Goal: Task Accomplishment & Management: Complete application form

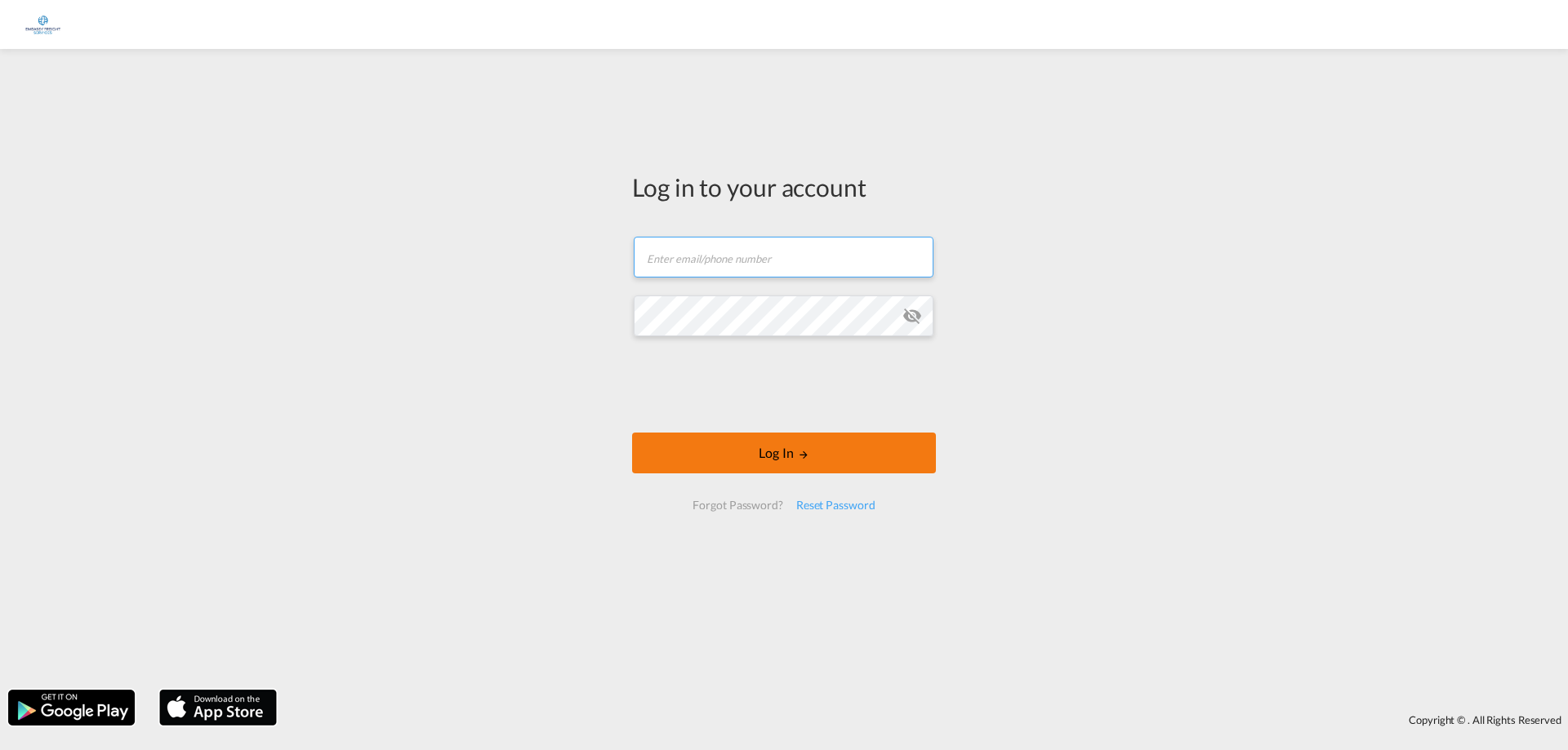
type input "[EMAIL_ADDRESS][DOMAIN_NAME]"
click at [766, 459] on button "Log In" at bounding box center [784, 453] width 303 height 41
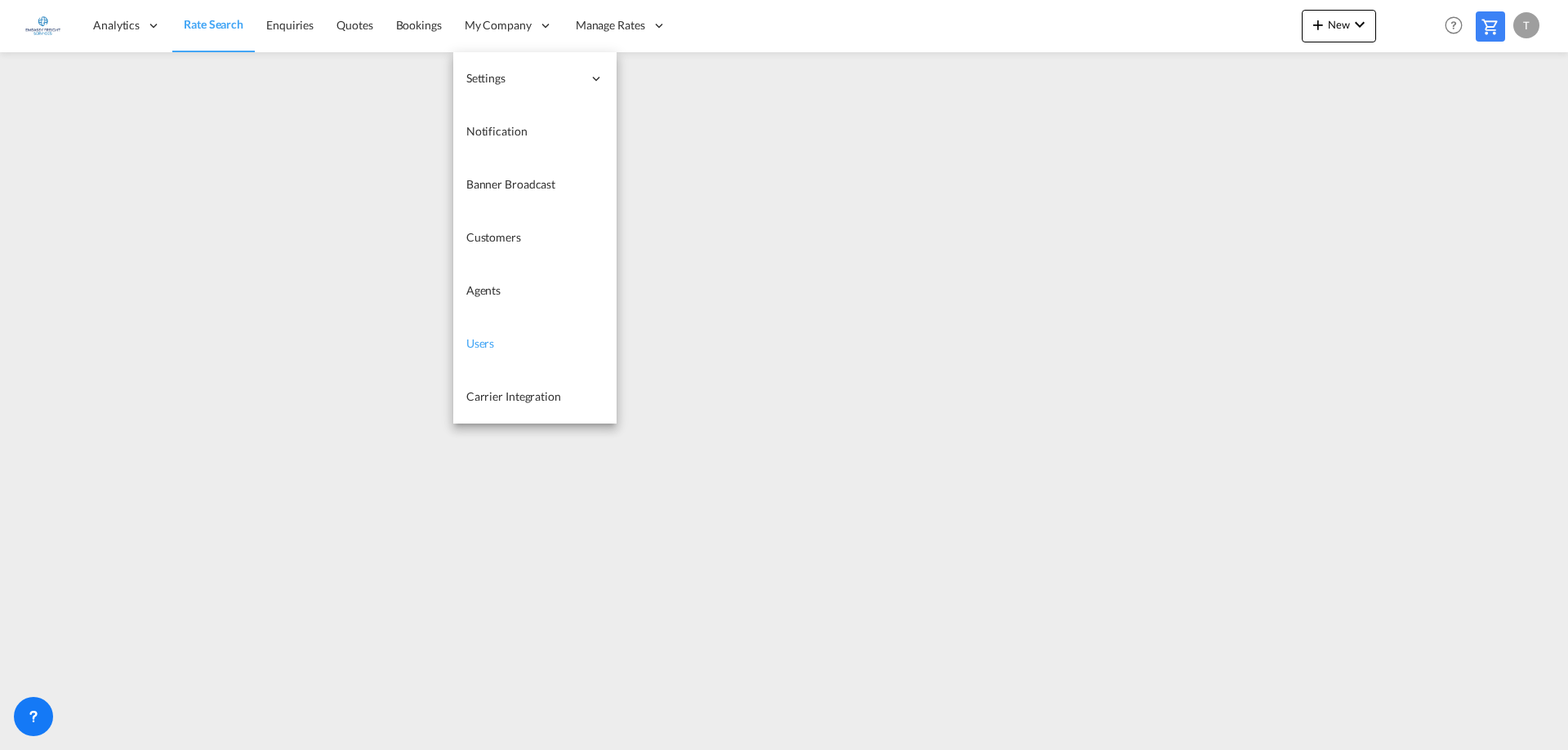
click at [484, 338] on span "Users" at bounding box center [481, 343] width 29 height 14
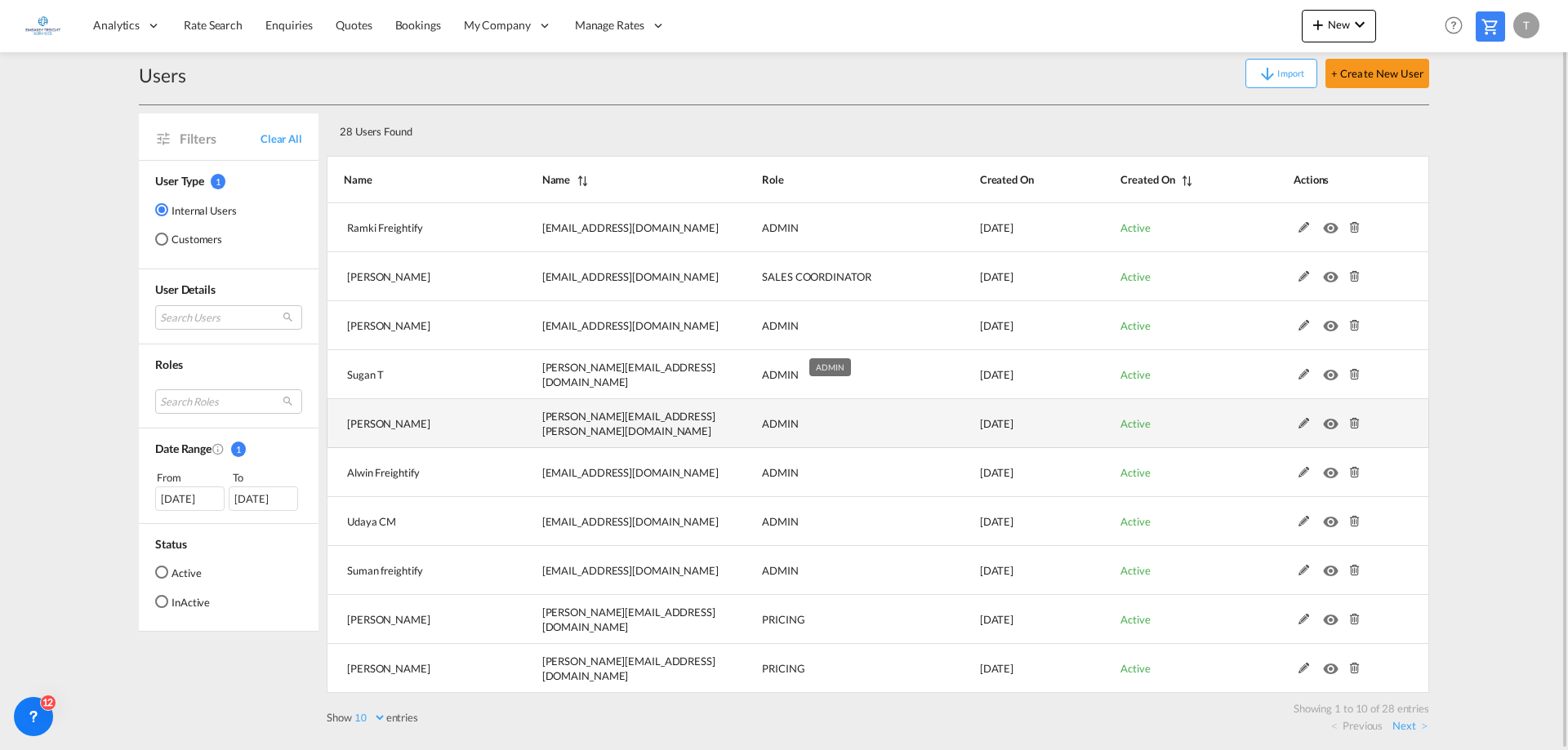
scroll to position [18, 0]
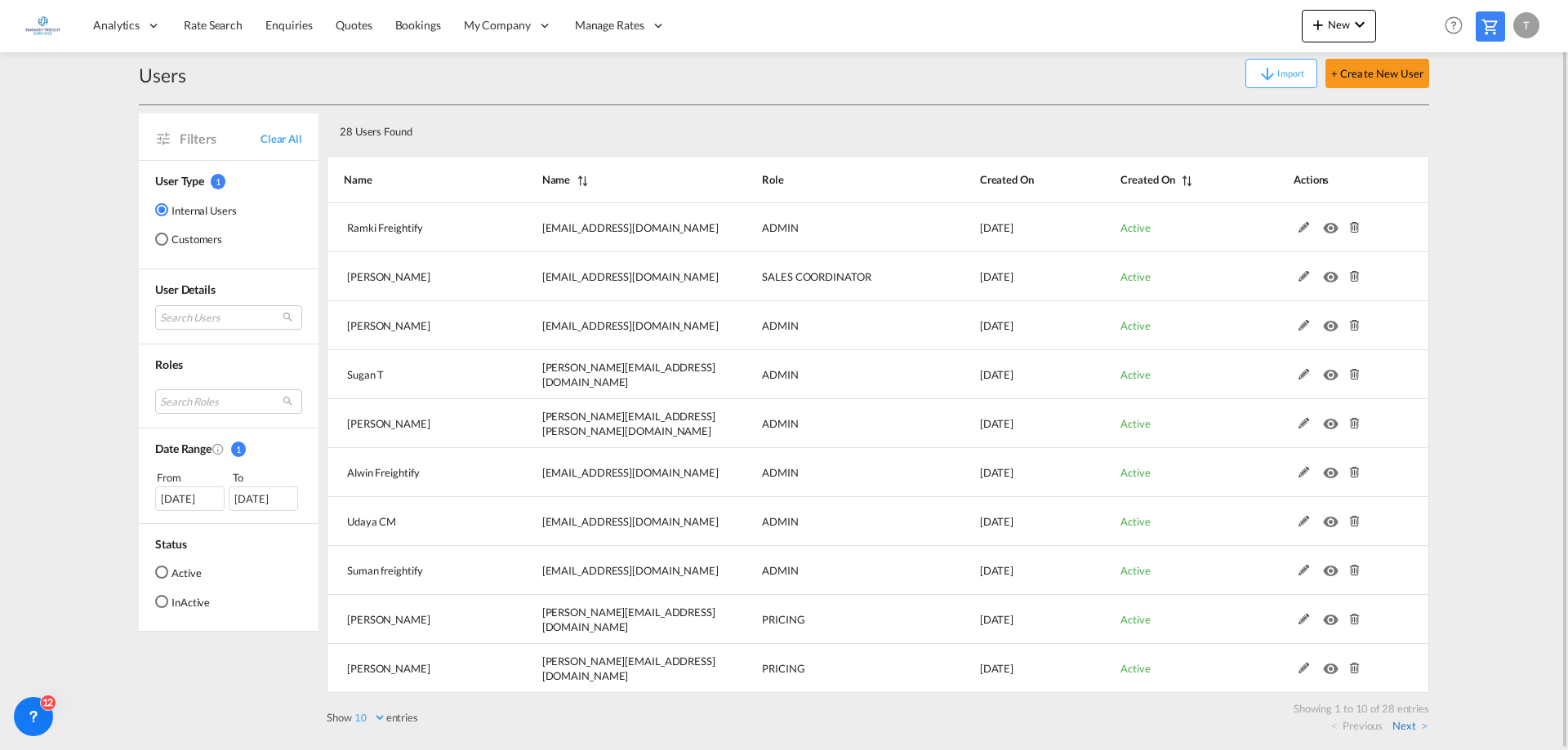
click at [1395, 725] on link "Next" at bounding box center [1409, 726] width 35 height 15
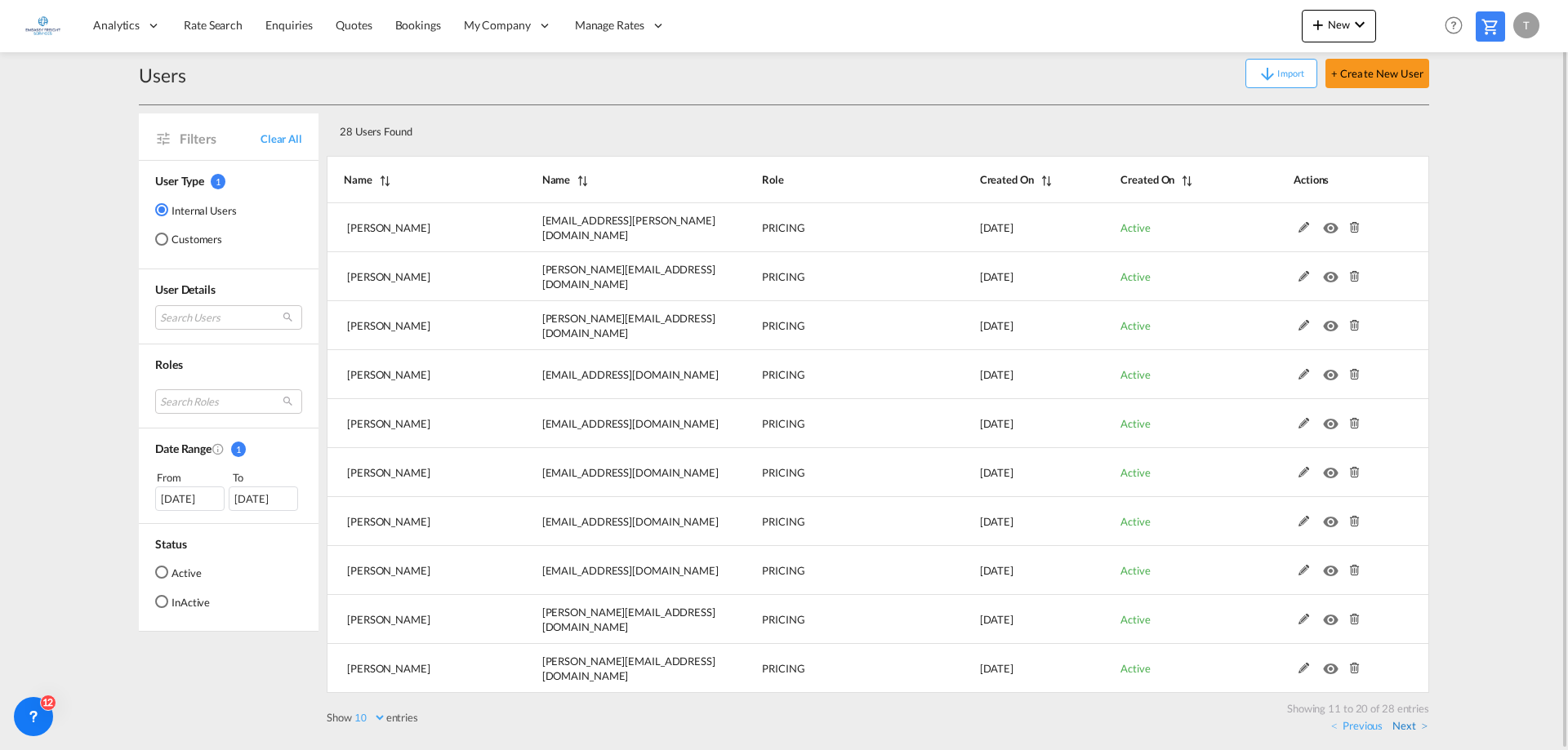
click at [1403, 722] on link "Next" at bounding box center [1409, 726] width 35 height 15
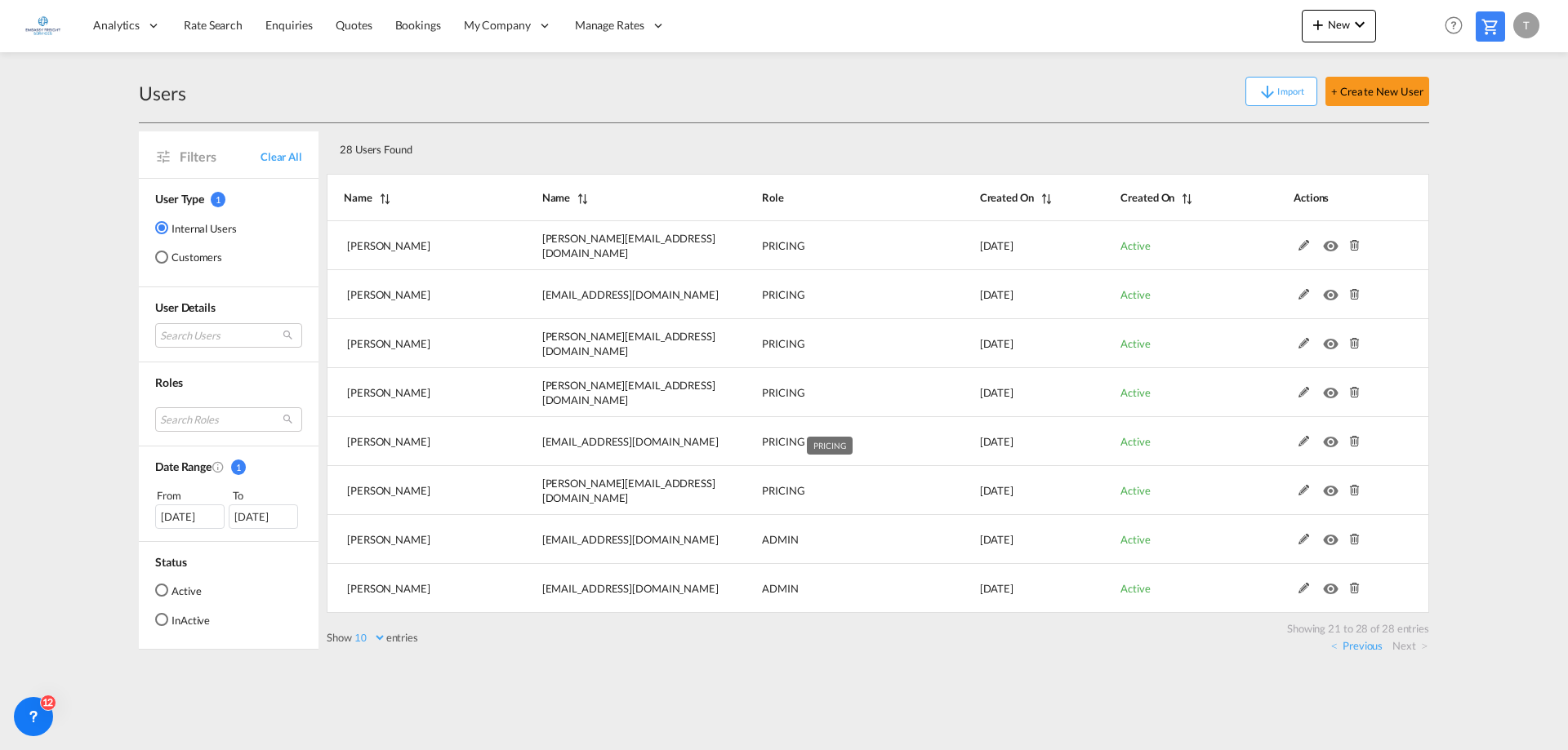
scroll to position [0, 0]
click at [1360, 641] on link "Previous" at bounding box center [1356, 646] width 52 height 15
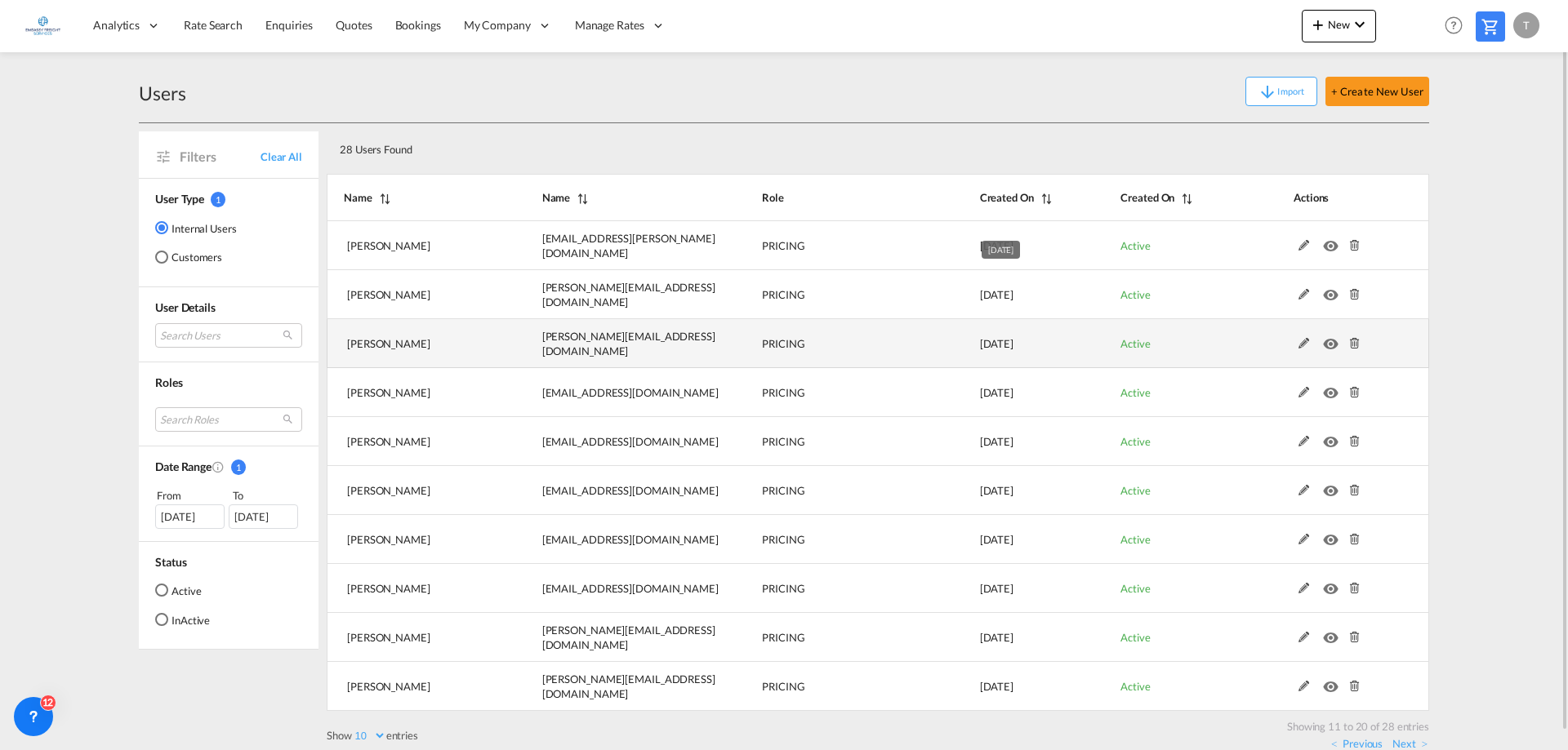
scroll to position [18, 0]
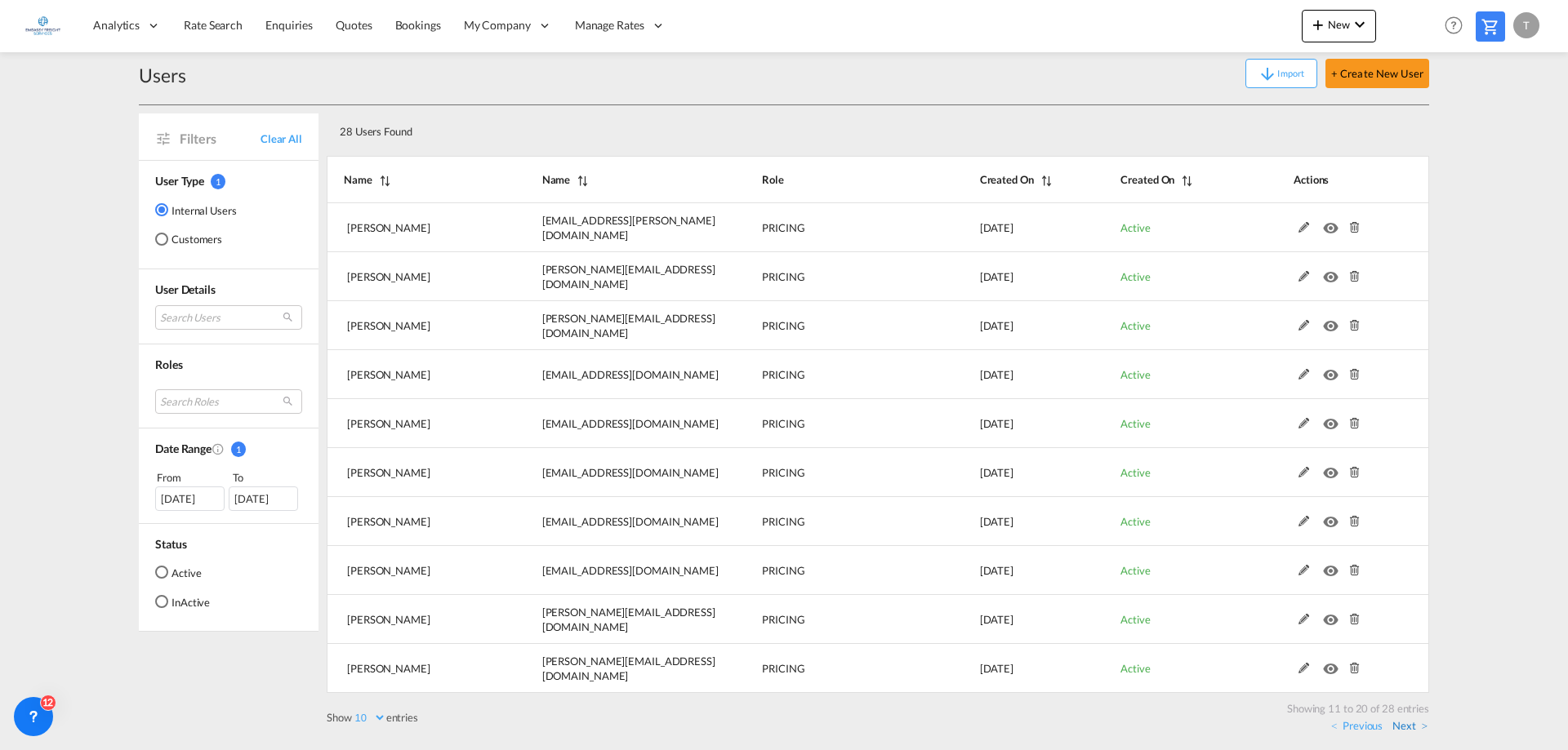
click at [1412, 724] on link "Next" at bounding box center [1409, 726] width 35 height 15
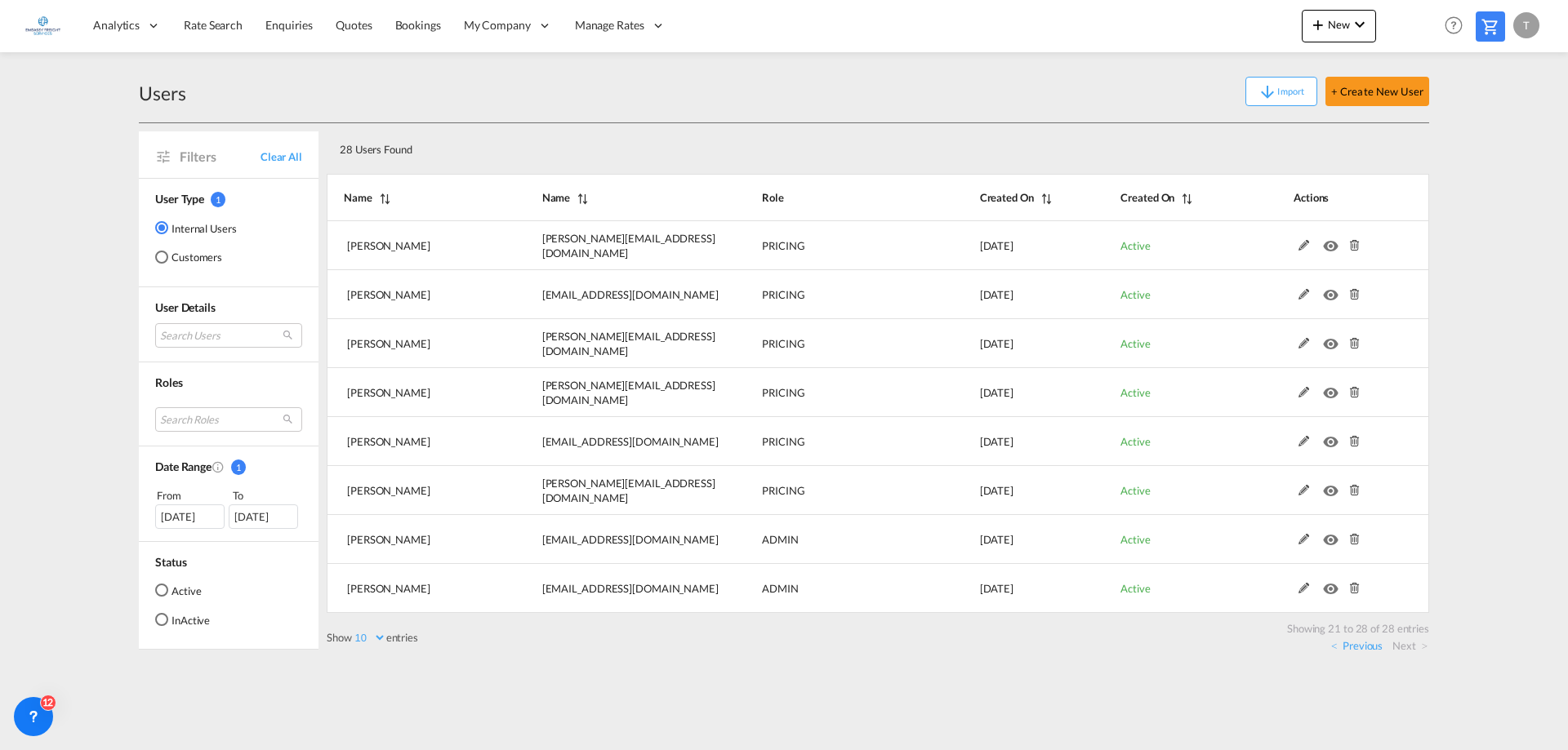
scroll to position [0, 0]
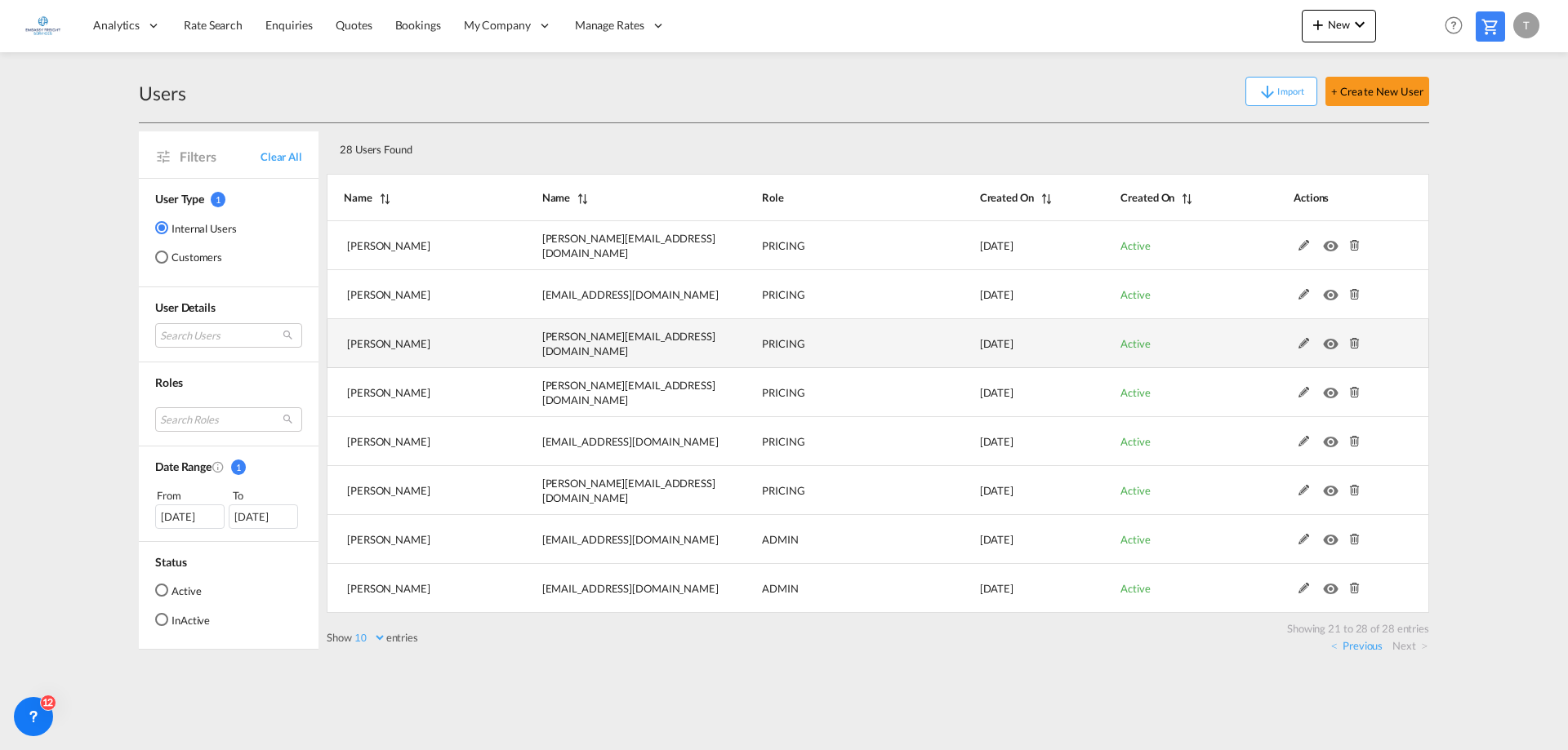
click at [1350, 340] on md-icon at bounding box center [1354, 344] width 22 height 11
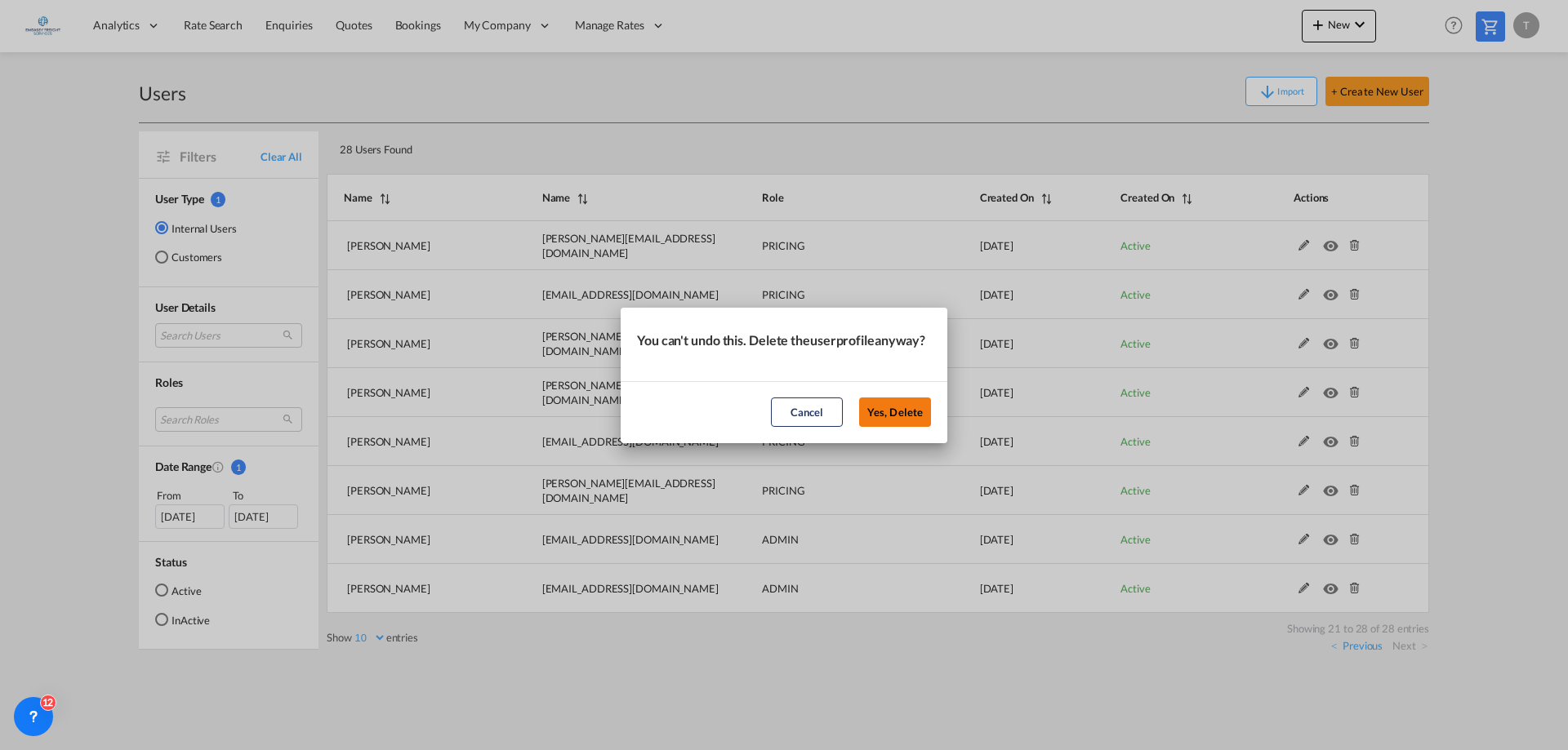
click at [919, 427] on button "Yes, Delete" at bounding box center [895, 411] width 72 height 29
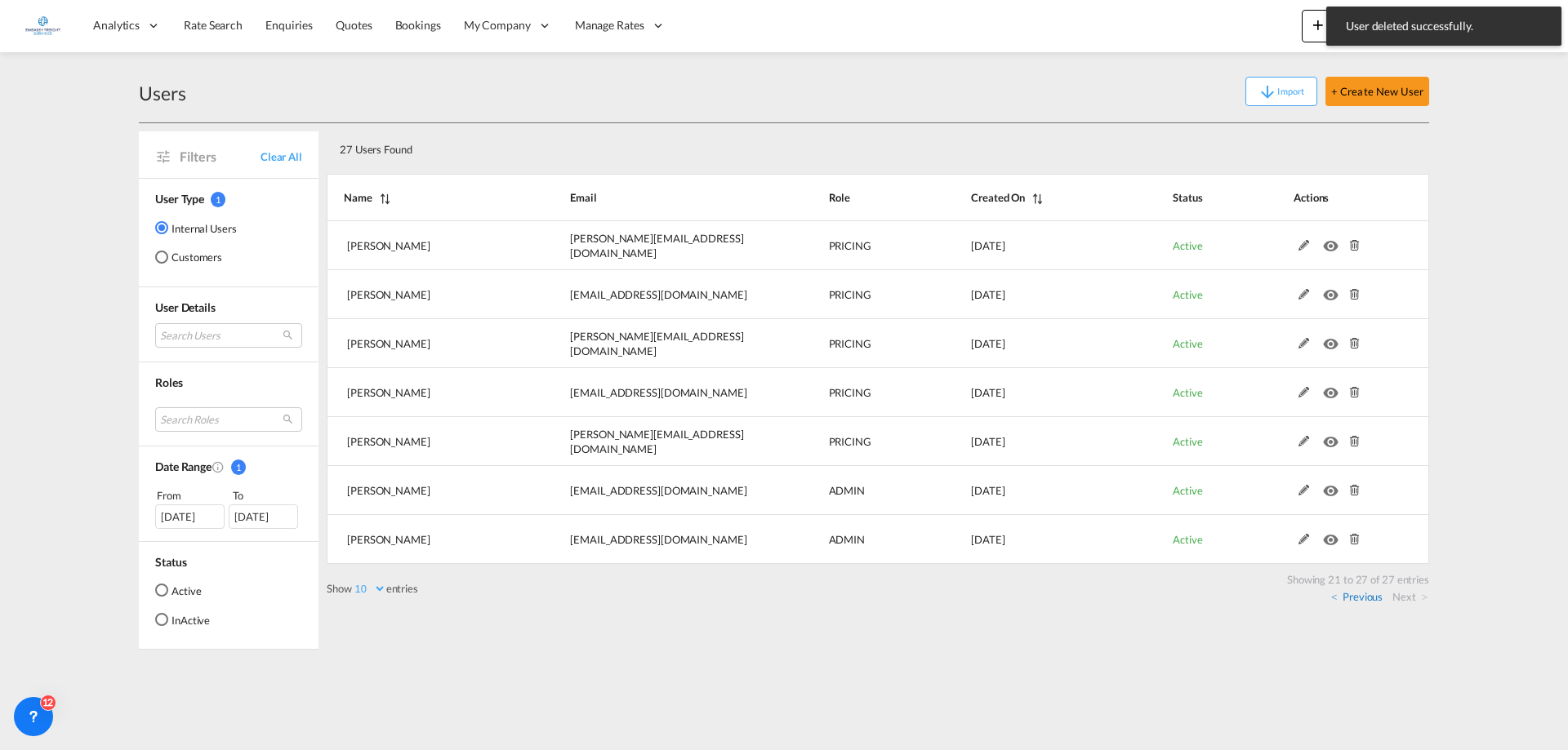
click at [1345, 596] on link "Previous" at bounding box center [1356, 596] width 52 height 15
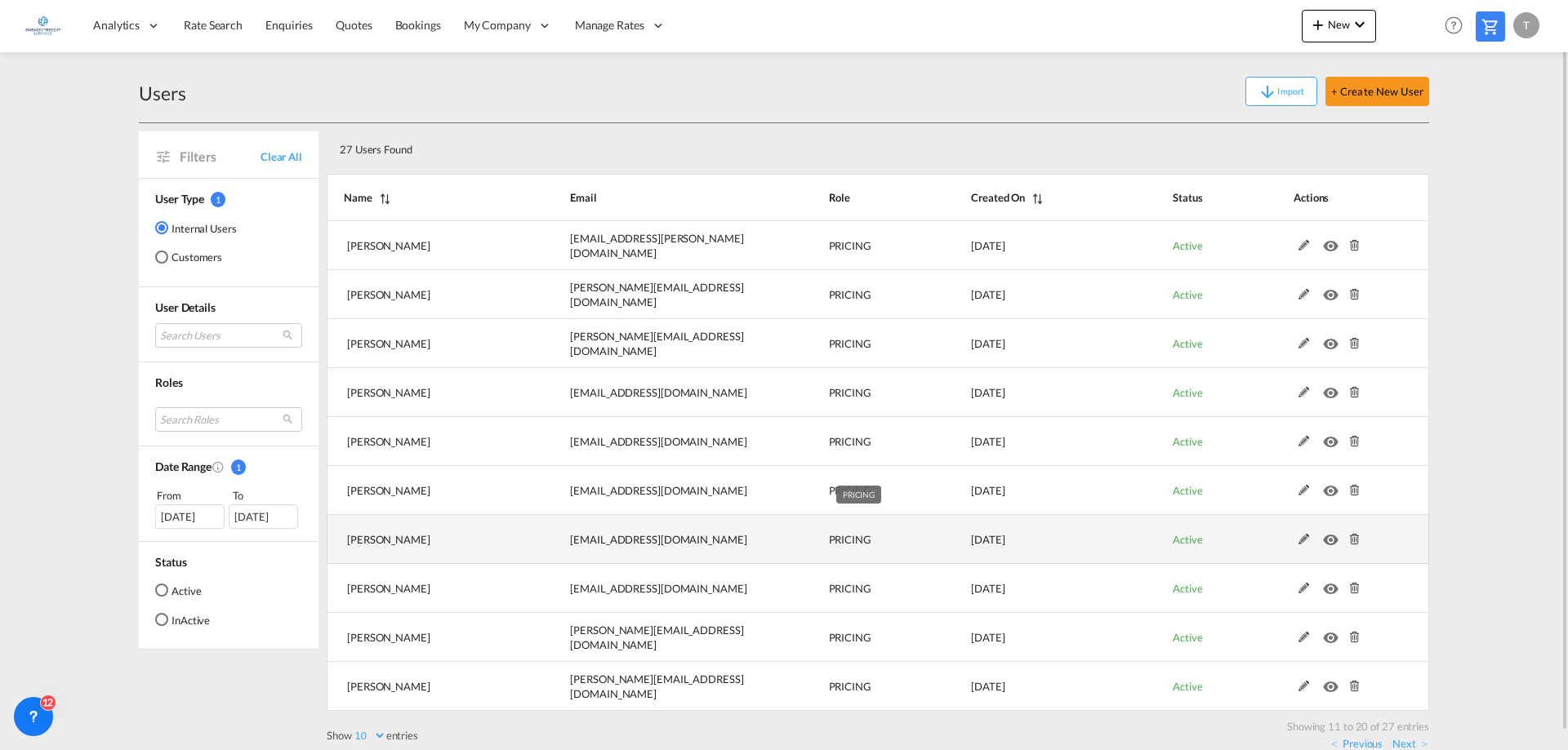
scroll to position [18, 0]
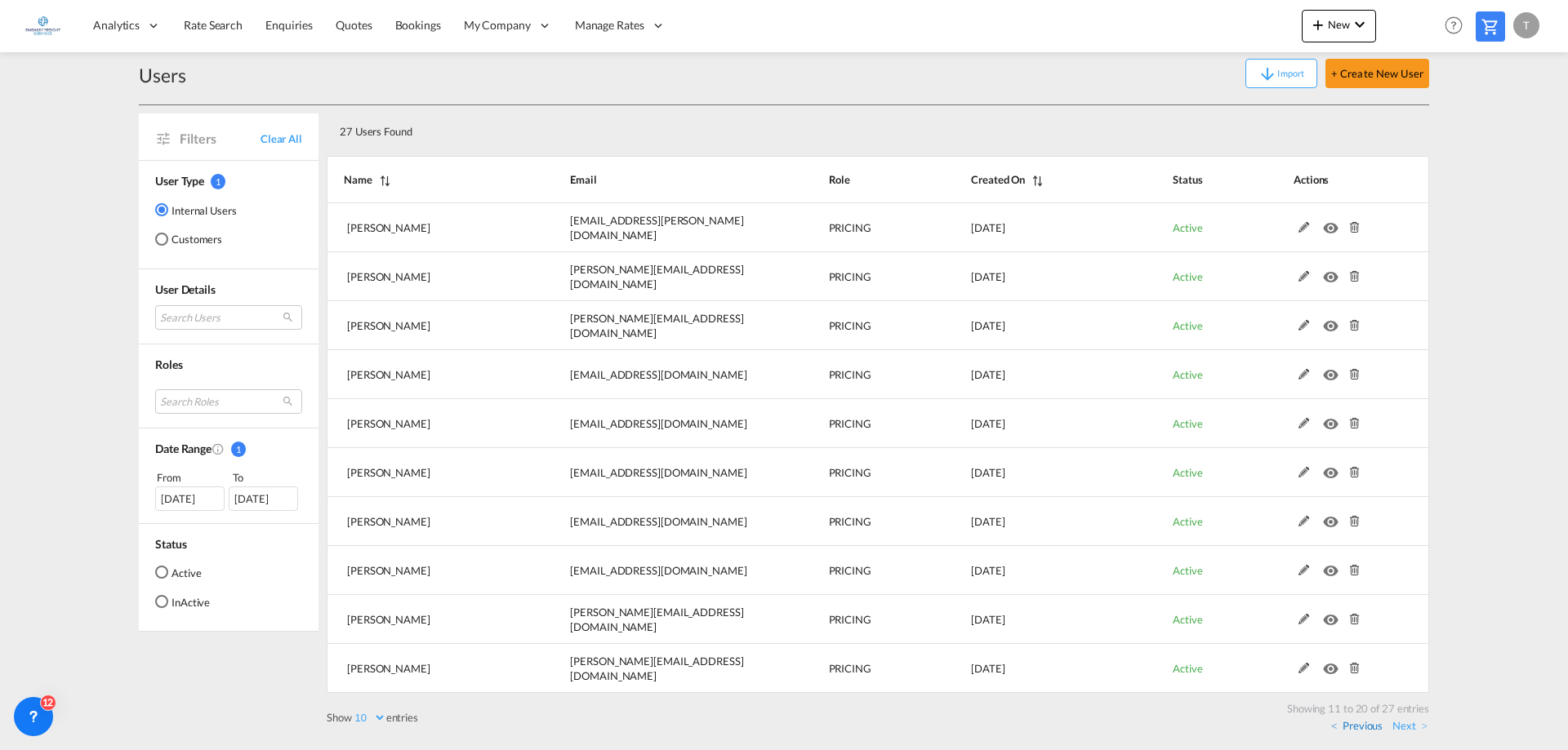
click at [1351, 719] on link "Previous" at bounding box center [1356, 726] width 52 height 15
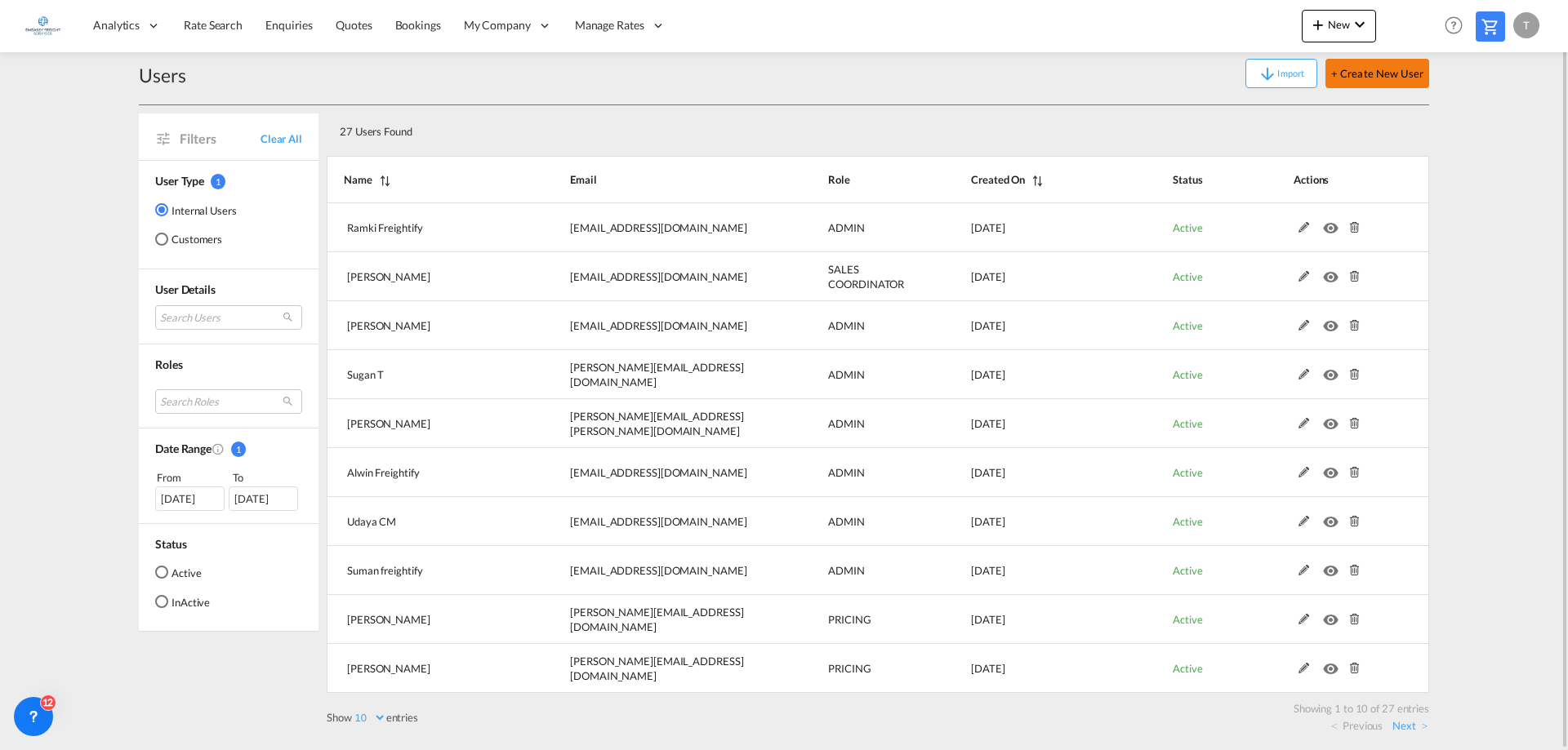
click at [1377, 74] on button "+ Create New User" at bounding box center [1377, 73] width 104 height 29
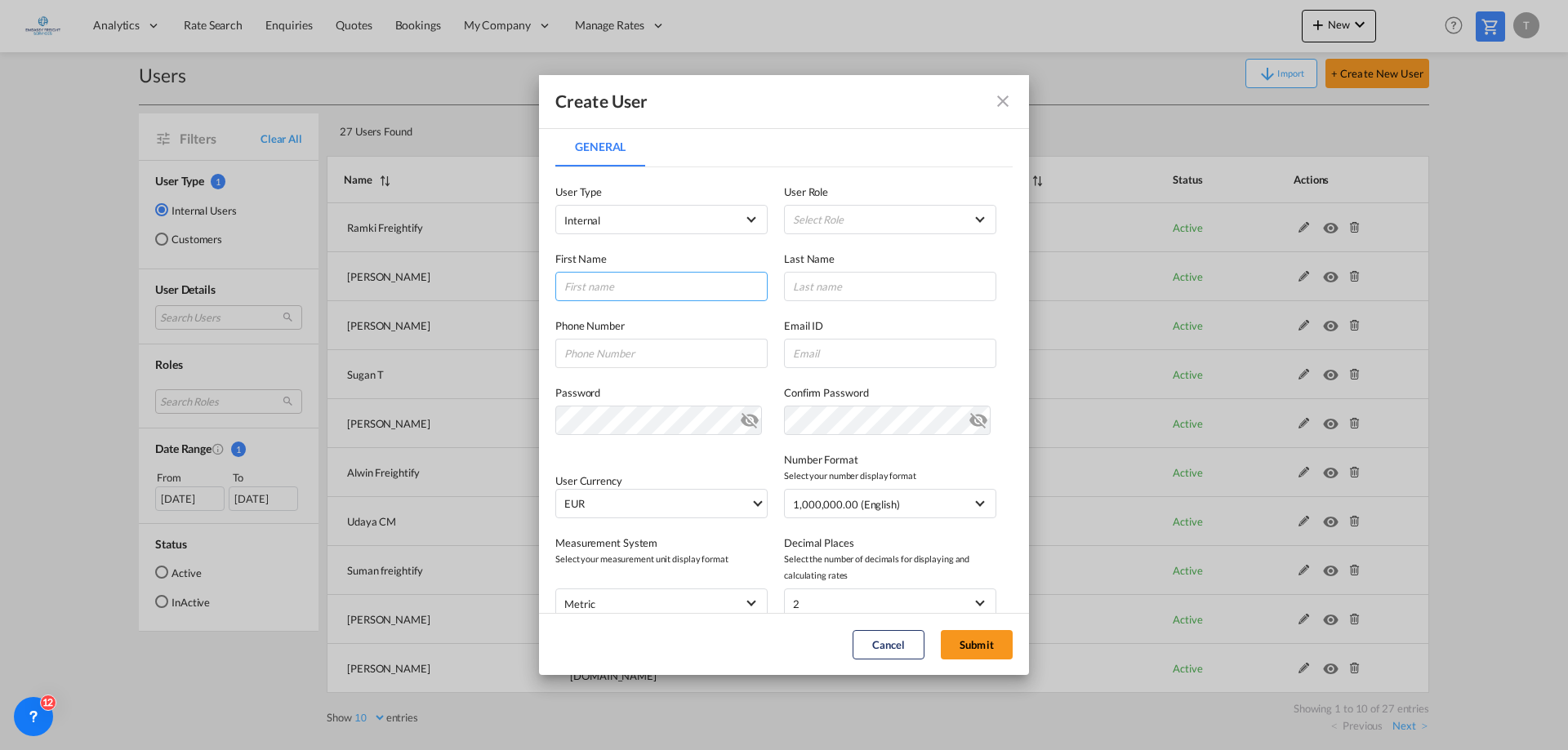
click at [614, 292] on input "General General ..." at bounding box center [661, 286] width 213 height 29
type input "[PERSON_NAME]"
type input "Mys"
type input "[PERSON_NAME][EMAIL_ADDRESS][DOMAIN_NAME]"
click at [742, 412] on md-icon "icon-eye-off" at bounding box center [749, 417] width 20 height 20
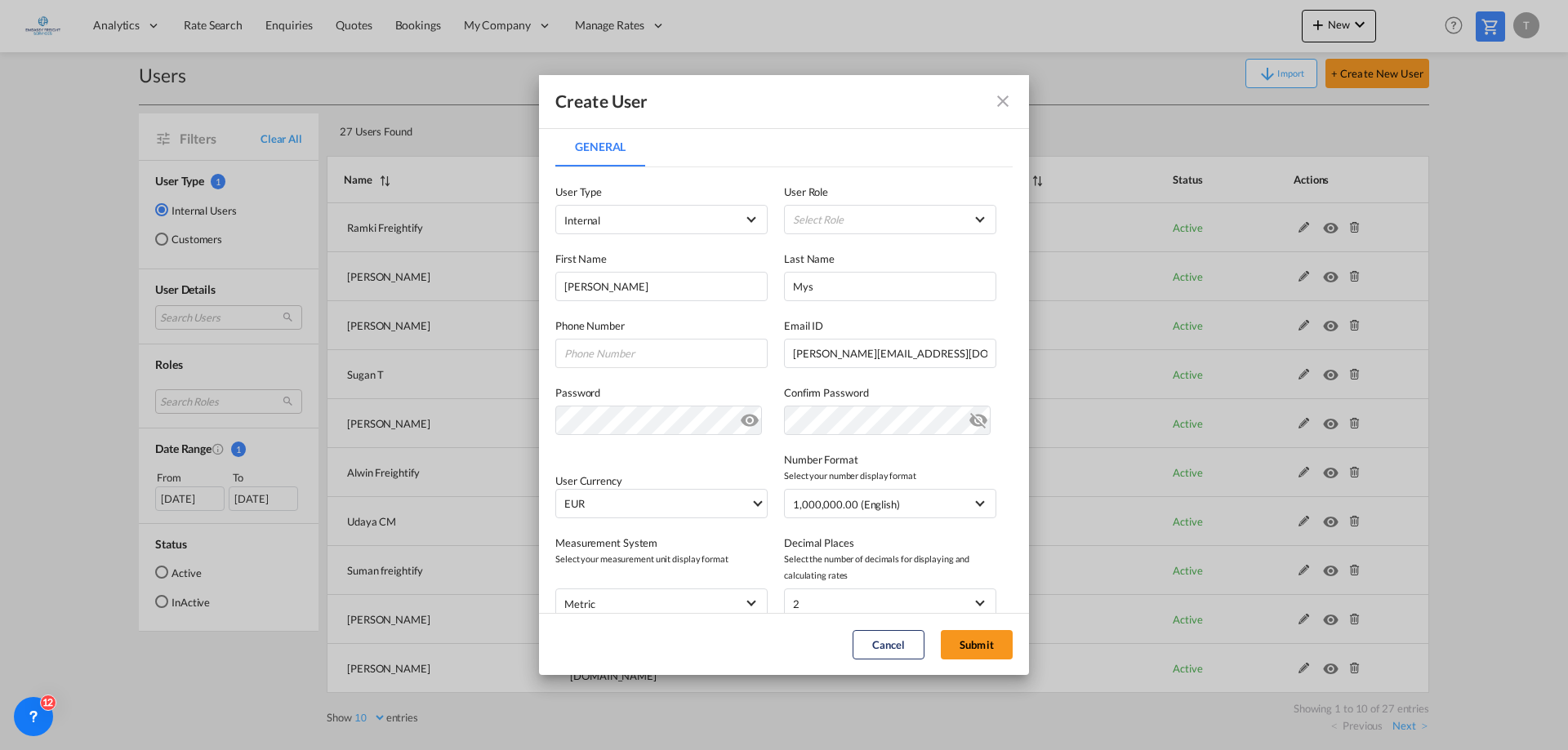
click at [742, 412] on md-icon "icon-eye-off" at bounding box center [749, 417] width 20 height 20
click at [969, 423] on md-icon "icon-eye-off" at bounding box center [978, 417] width 20 height 20
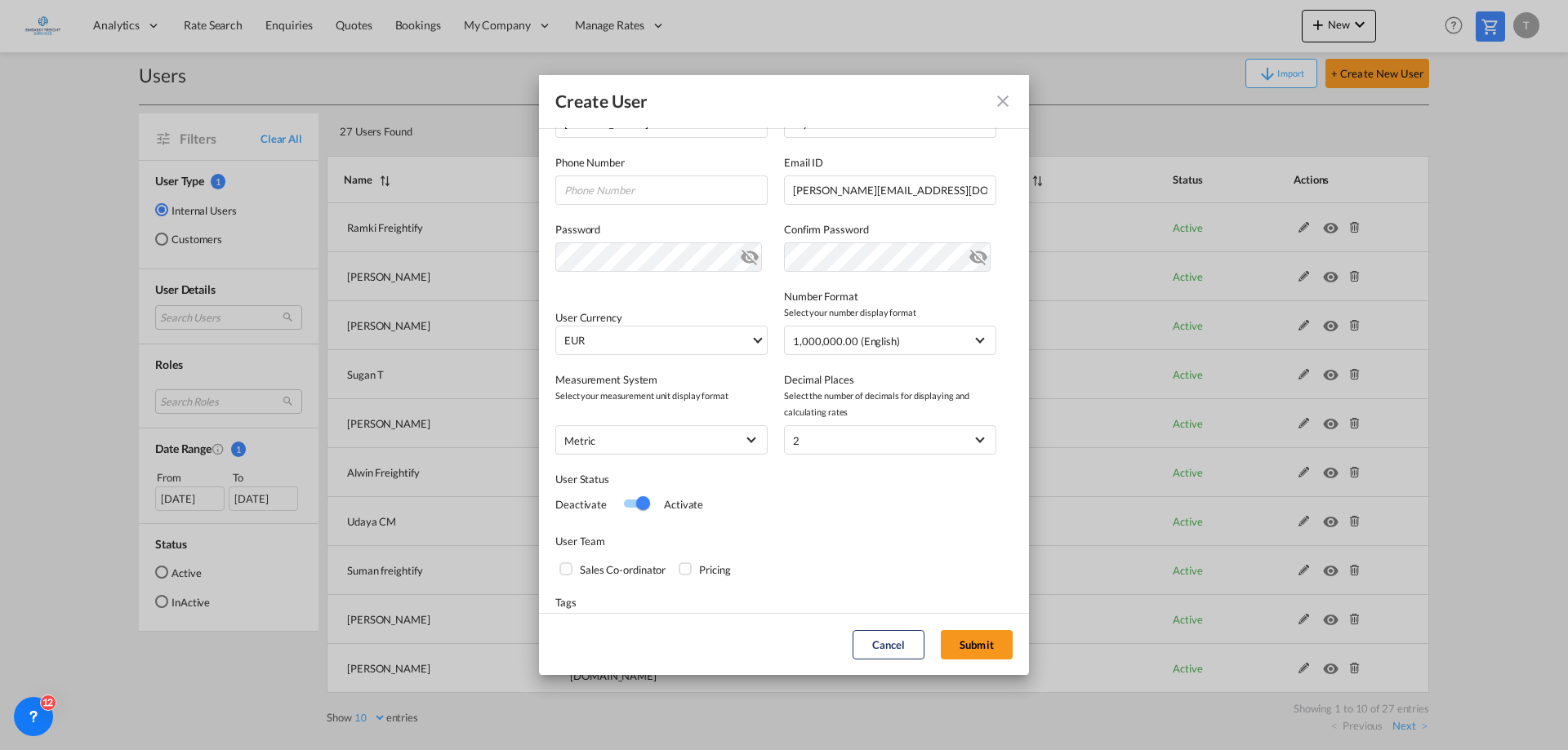
scroll to position [212, 0]
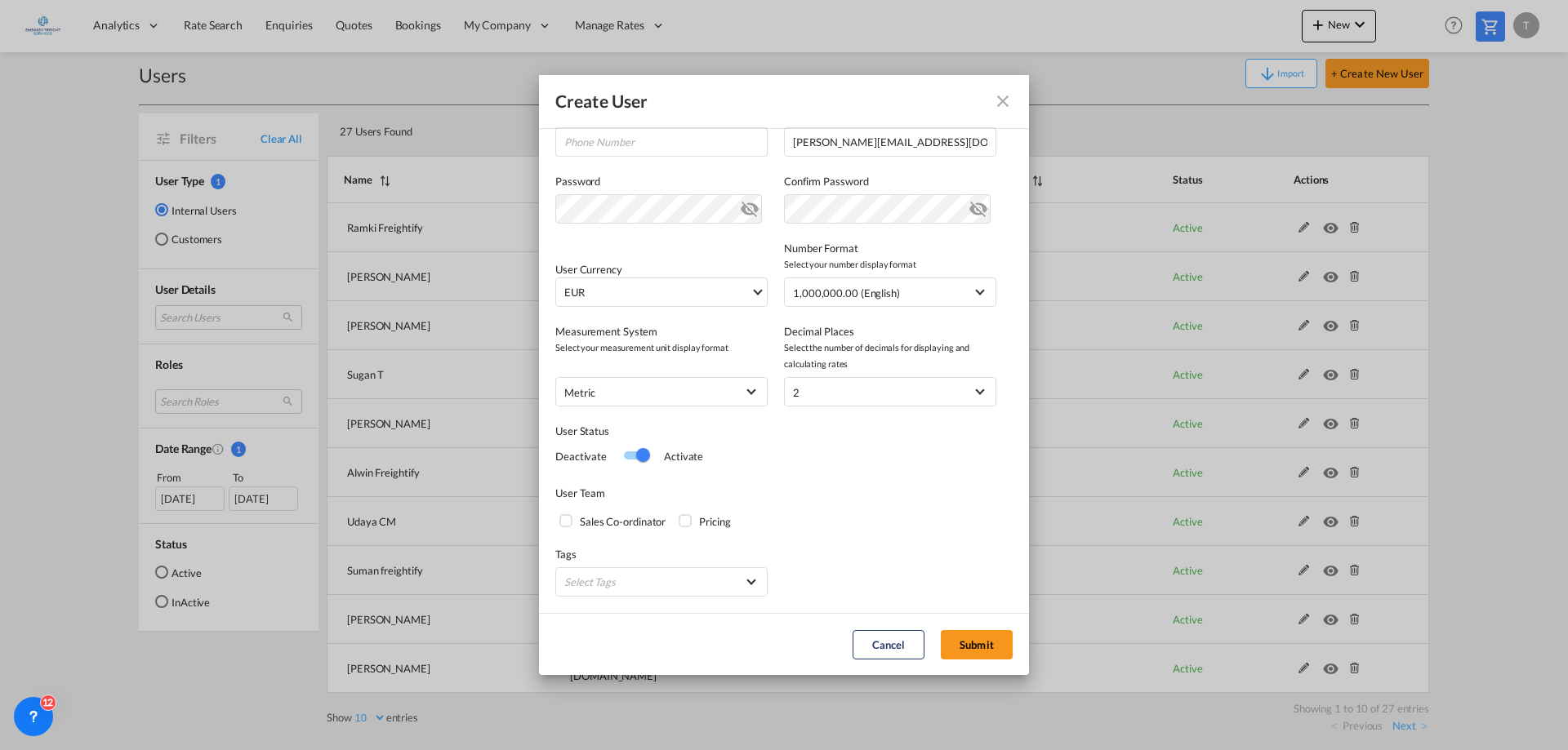
click at [570, 527] on div "Sales Co-ordinator" at bounding box center [567, 522] width 16 height 16
click at [976, 627] on md-dialog-actions "Cancel Submit" at bounding box center [783, 644] width 490 height 62
click at [971, 650] on button "Submit" at bounding box center [976, 644] width 72 height 29
click at [693, 521] on div "Pricing" at bounding box center [686, 522] width 16 height 16
click at [595, 522] on div "Sales Co-ordinator" at bounding box center [623, 521] width 86 height 16
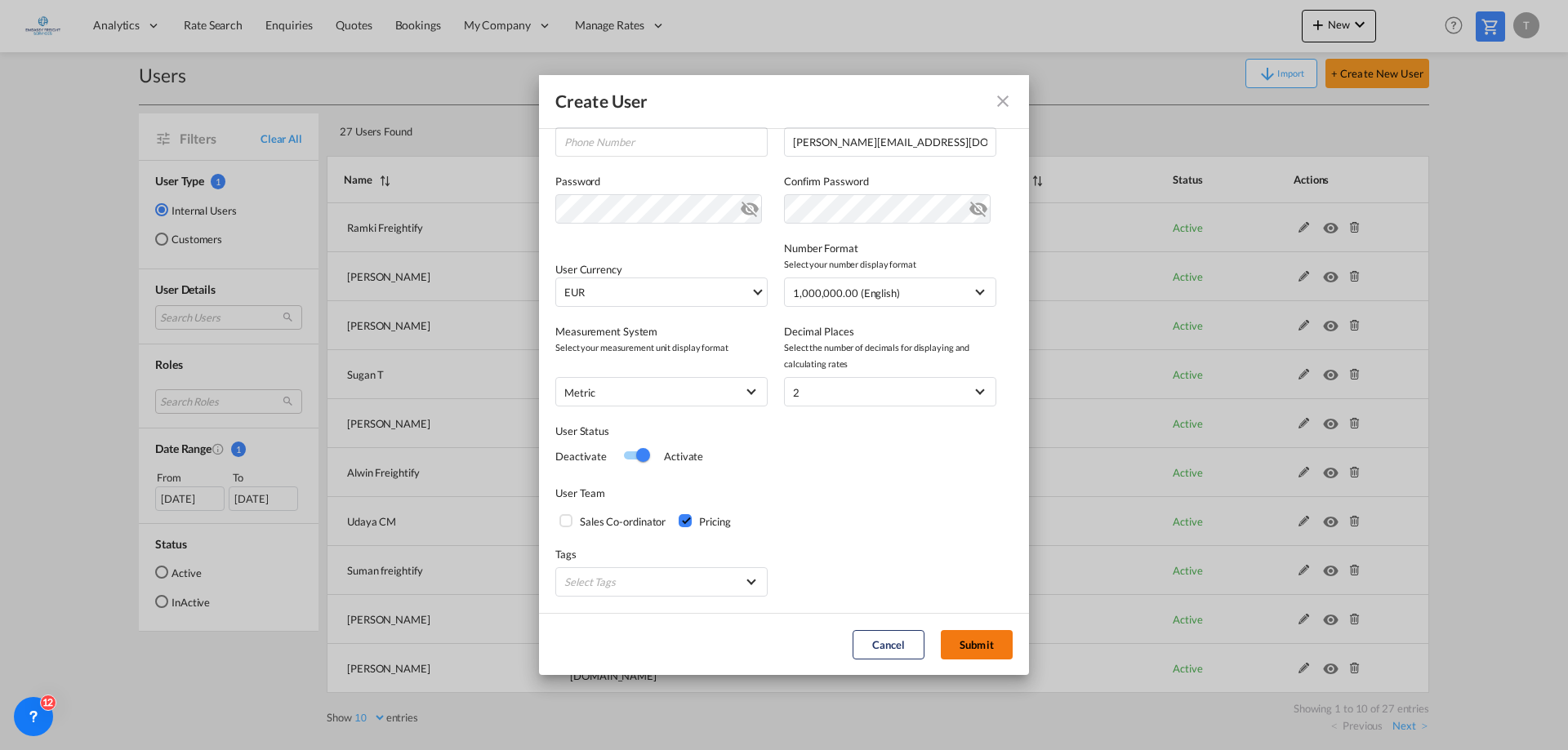
click at [969, 638] on button "Submit" at bounding box center [976, 644] width 72 height 29
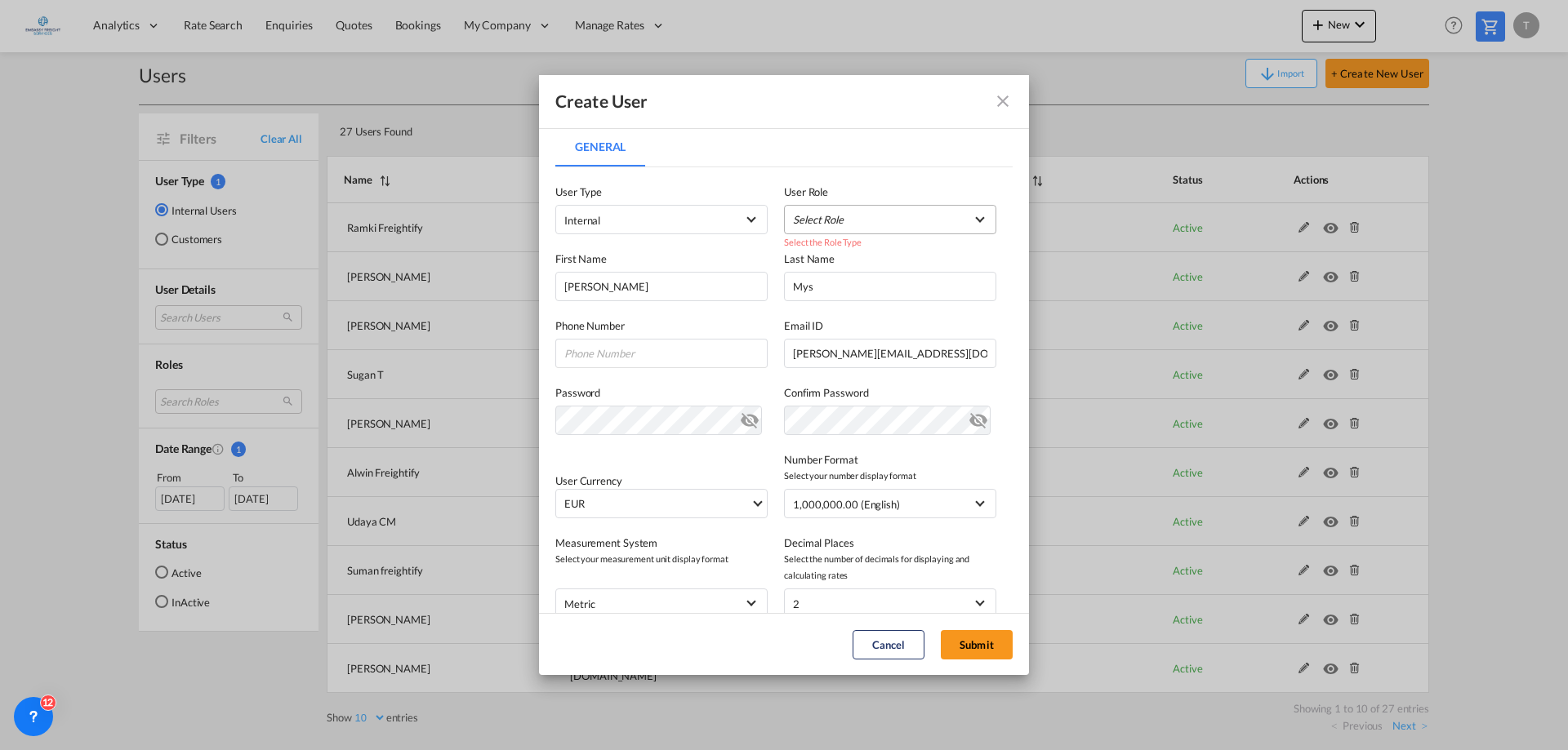
click at [890, 221] on md-select "Select Role ADMIN GLOBAL Essentials Admin GLOBAL Essentials Manager GLOBAL Esse…" at bounding box center [890, 219] width 213 height 29
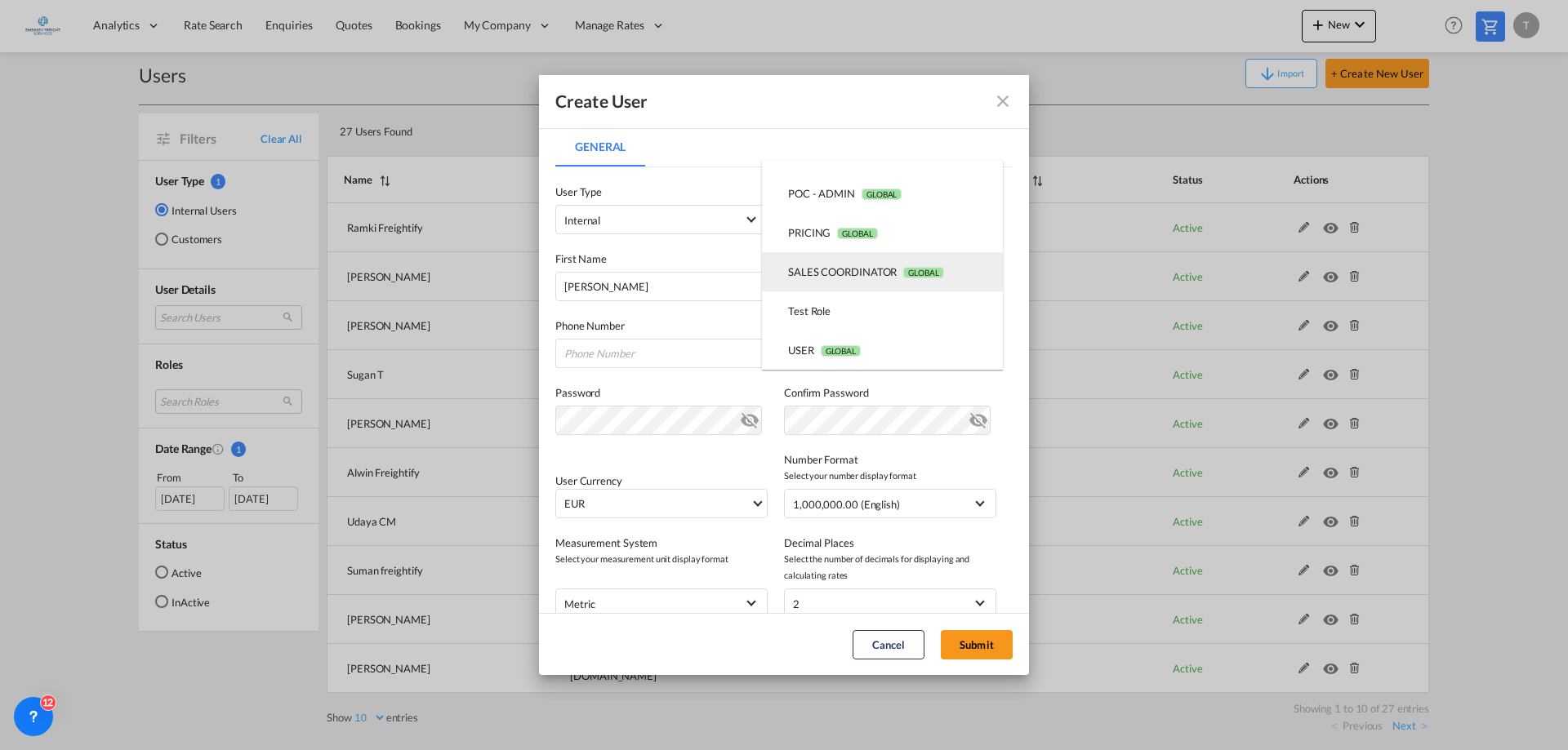
scroll to position [180, 0]
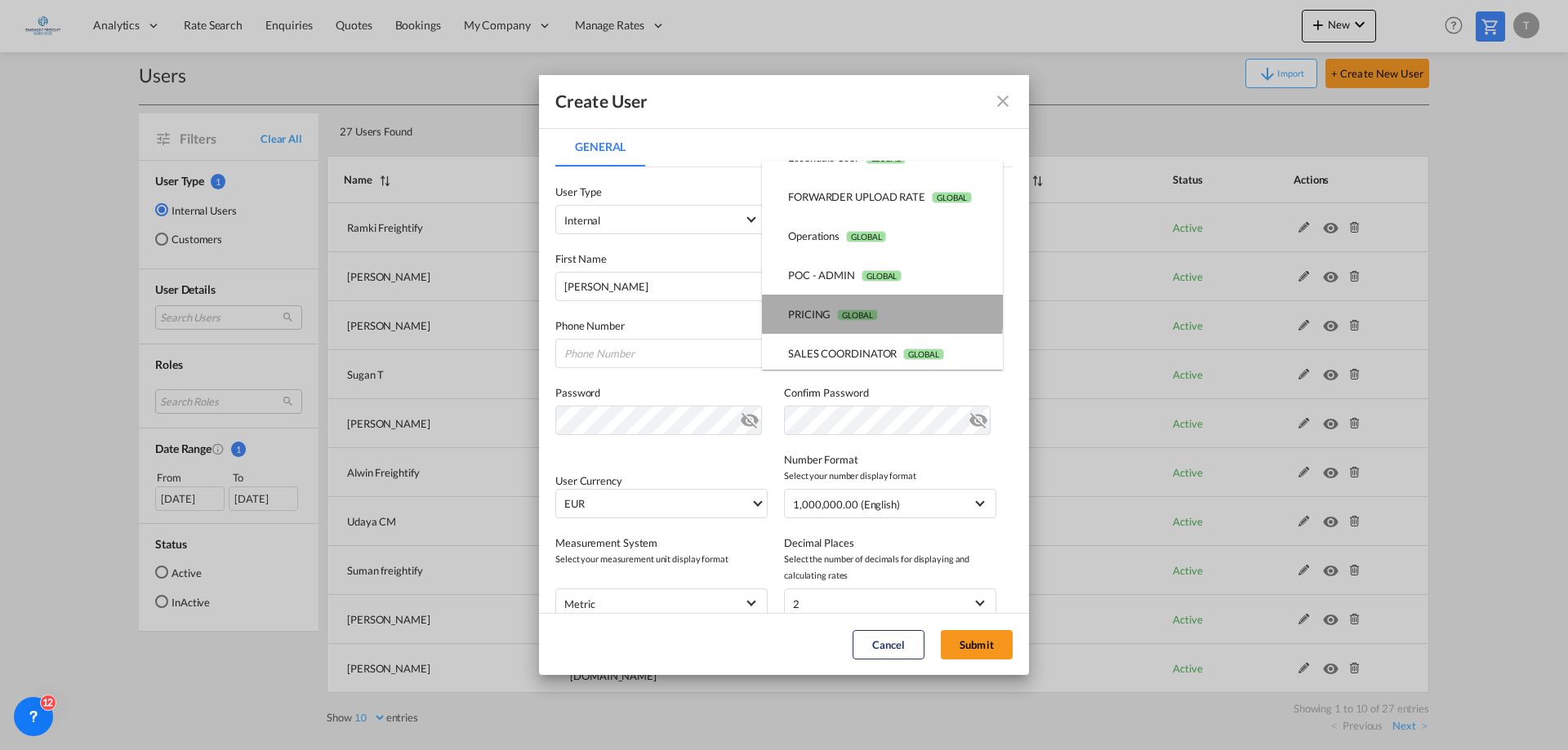
click at [840, 302] on md-option "PRICING GLOBAL" at bounding box center [881, 315] width 241 height 39
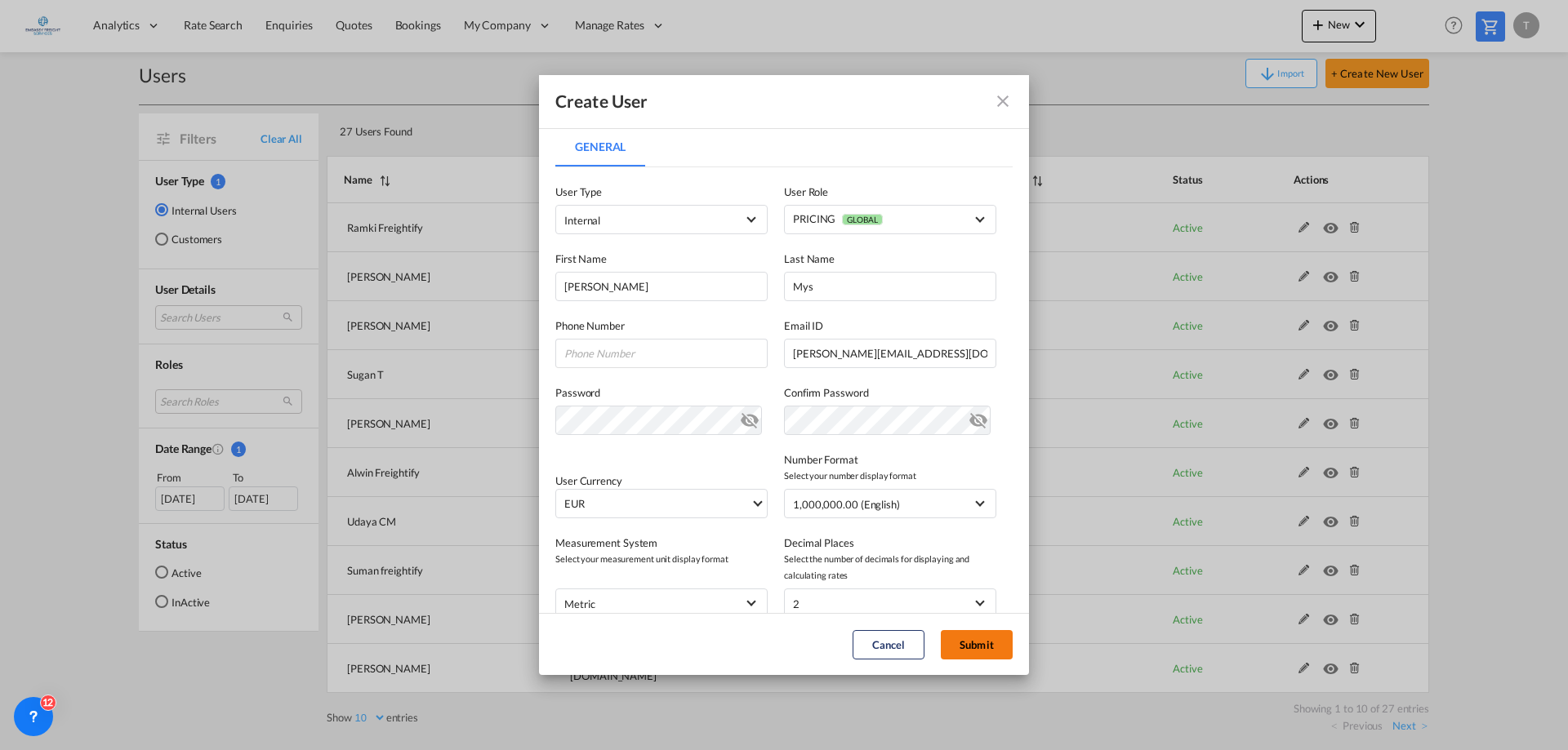
click at [967, 638] on button "Submit" at bounding box center [976, 644] width 72 height 29
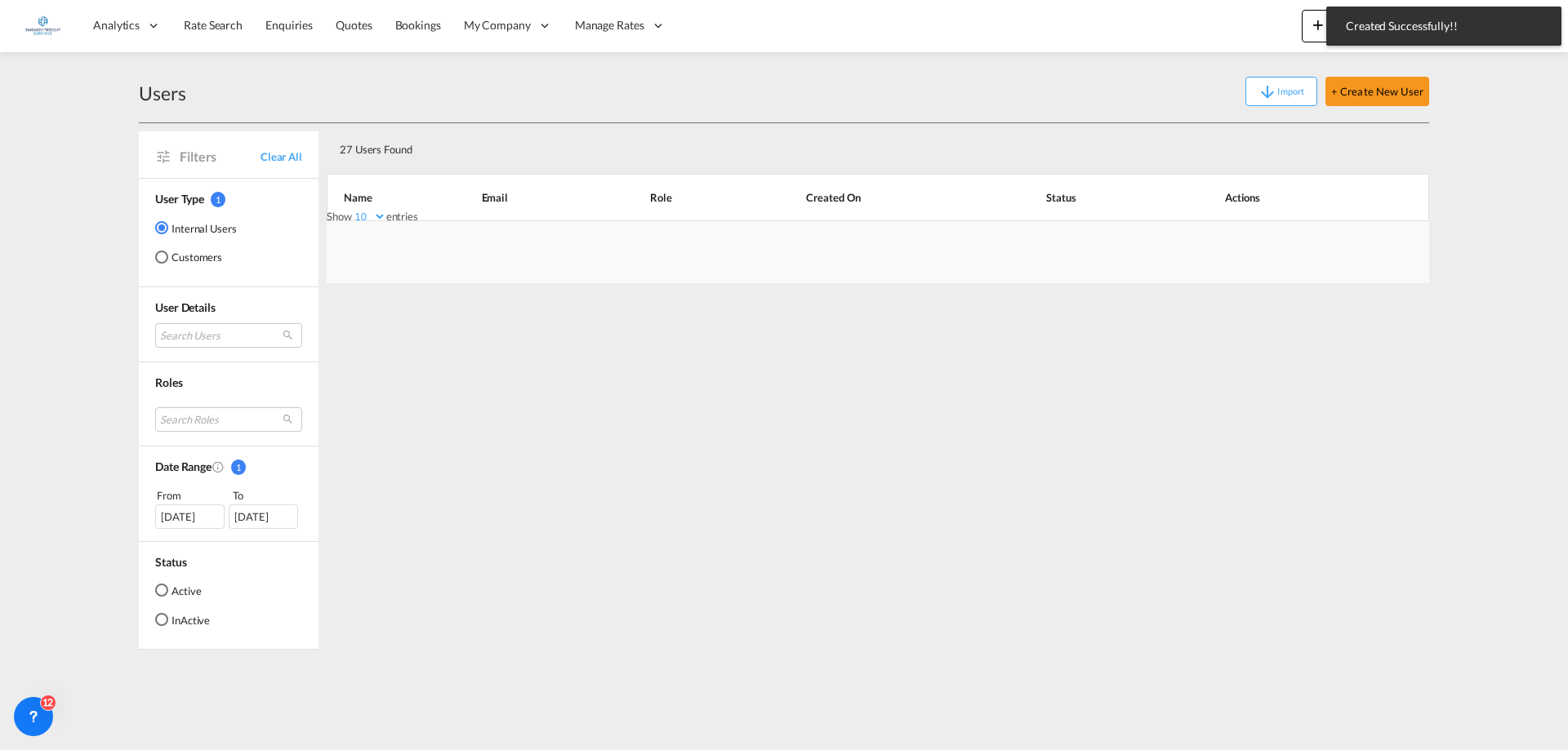
scroll to position [0, 0]
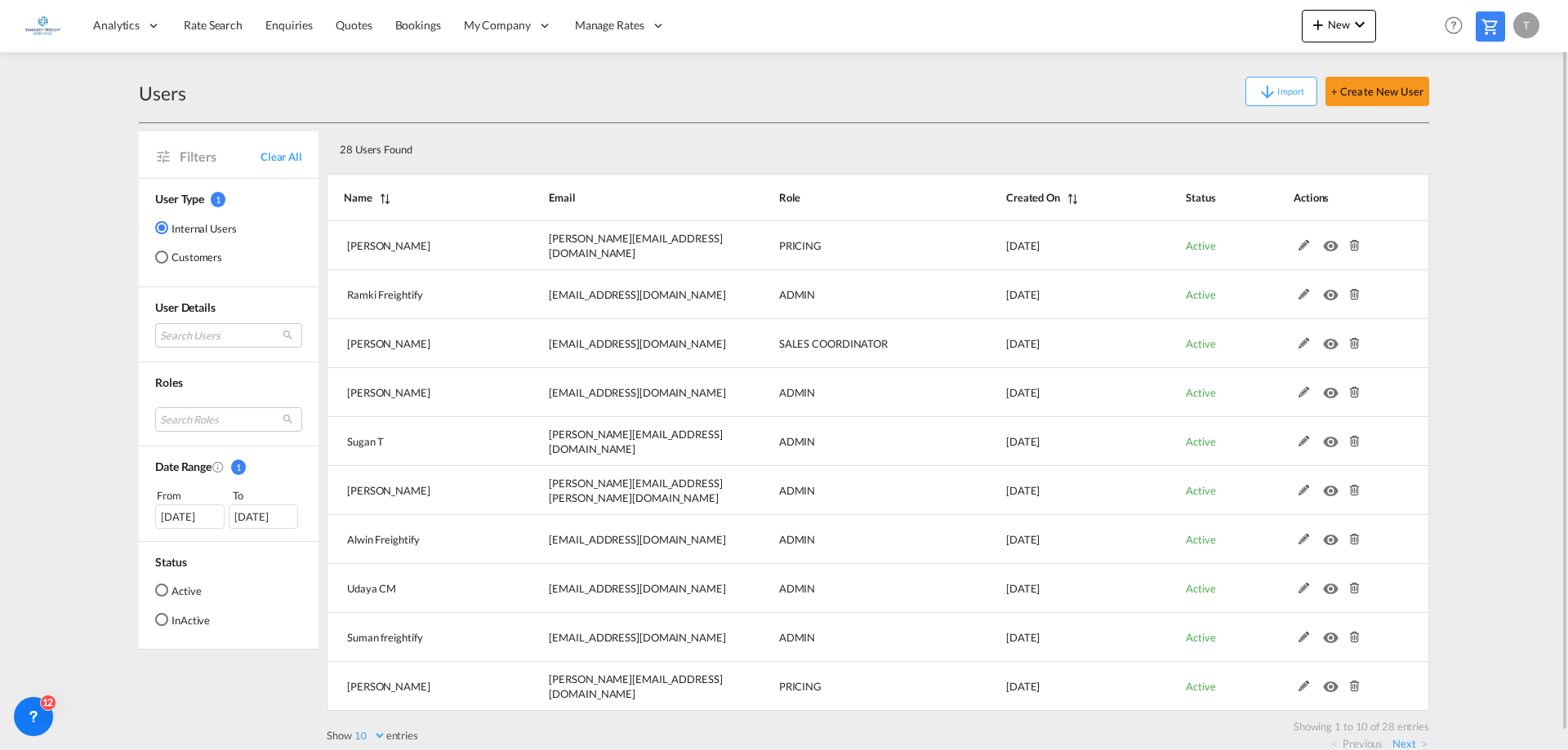
click at [1529, 16] on div "T" at bounding box center [1526, 25] width 26 height 26
click at [1504, 118] on button "Logout" at bounding box center [1506, 125] width 106 height 33
type input "[EMAIL_ADDRESS][DOMAIN_NAME]"
